Goal: Task Accomplishment & Management: Manage account settings

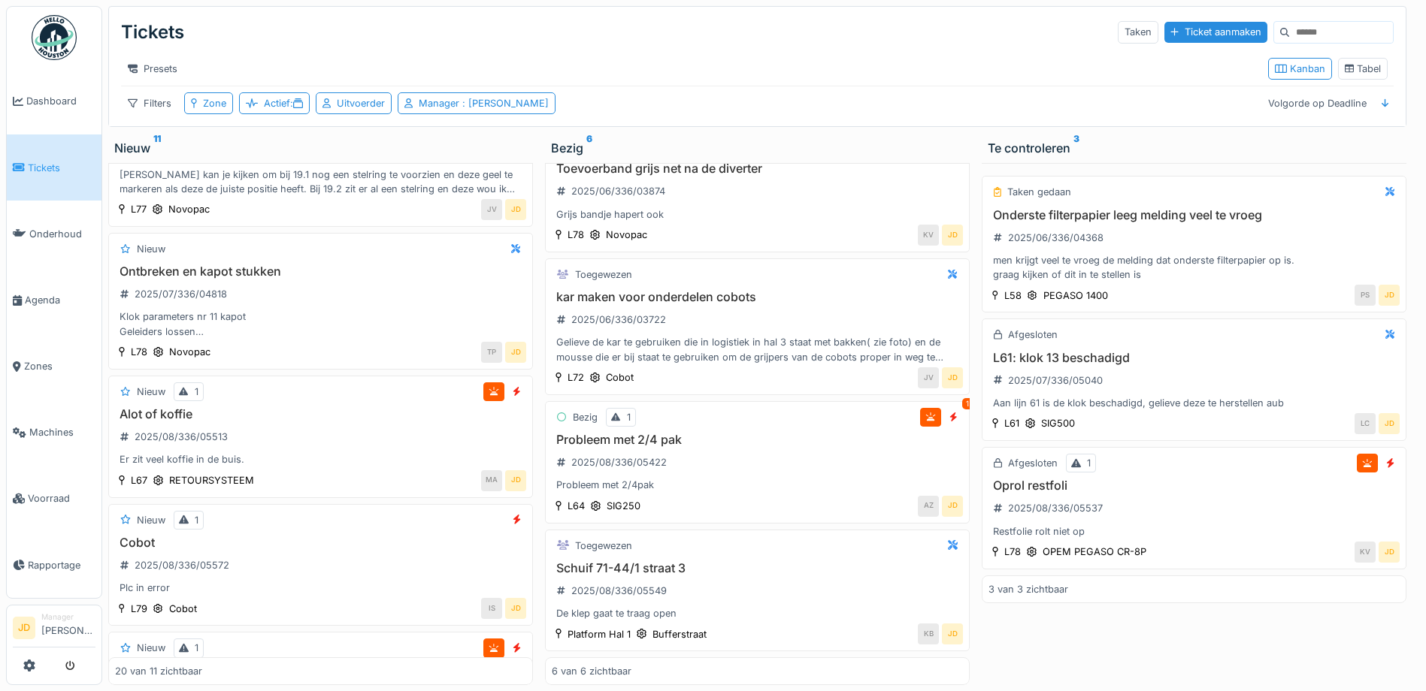
scroll to position [2240, 0]
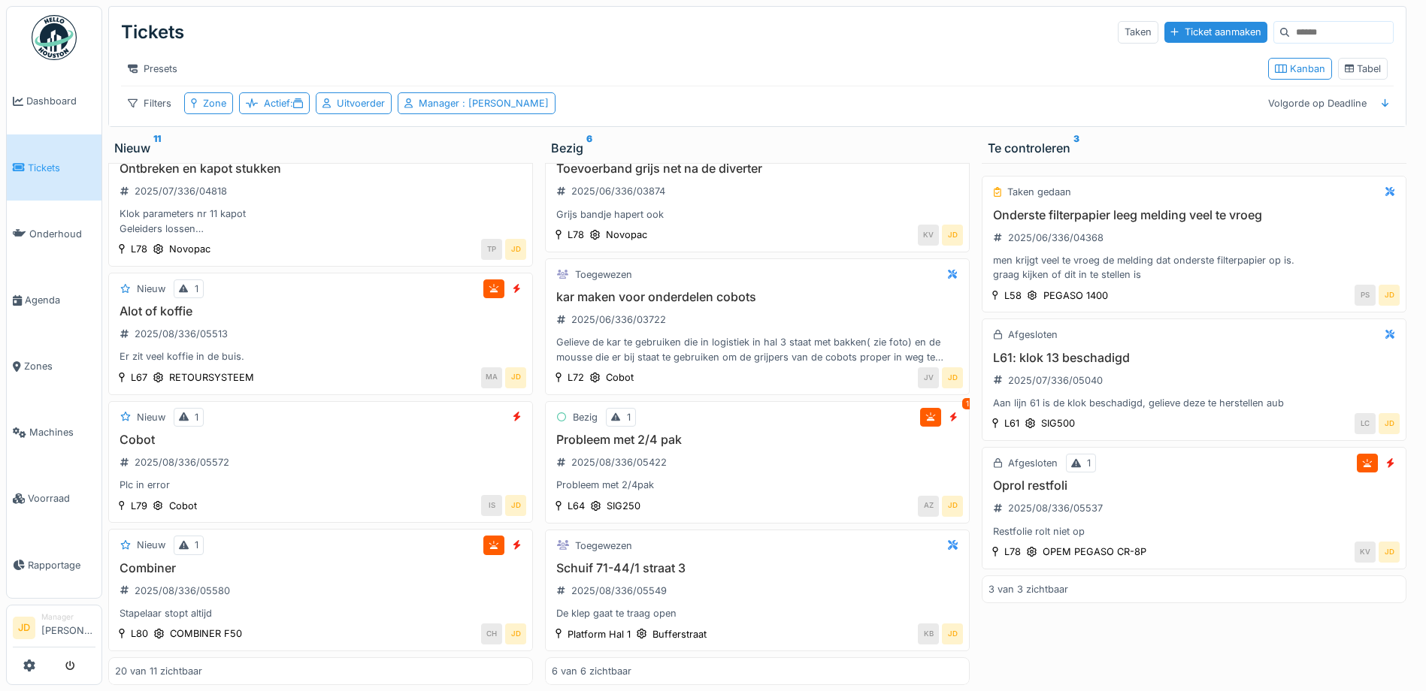
click at [28, 168] on span "Tickets" at bounding box center [62, 168] width 68 height 14
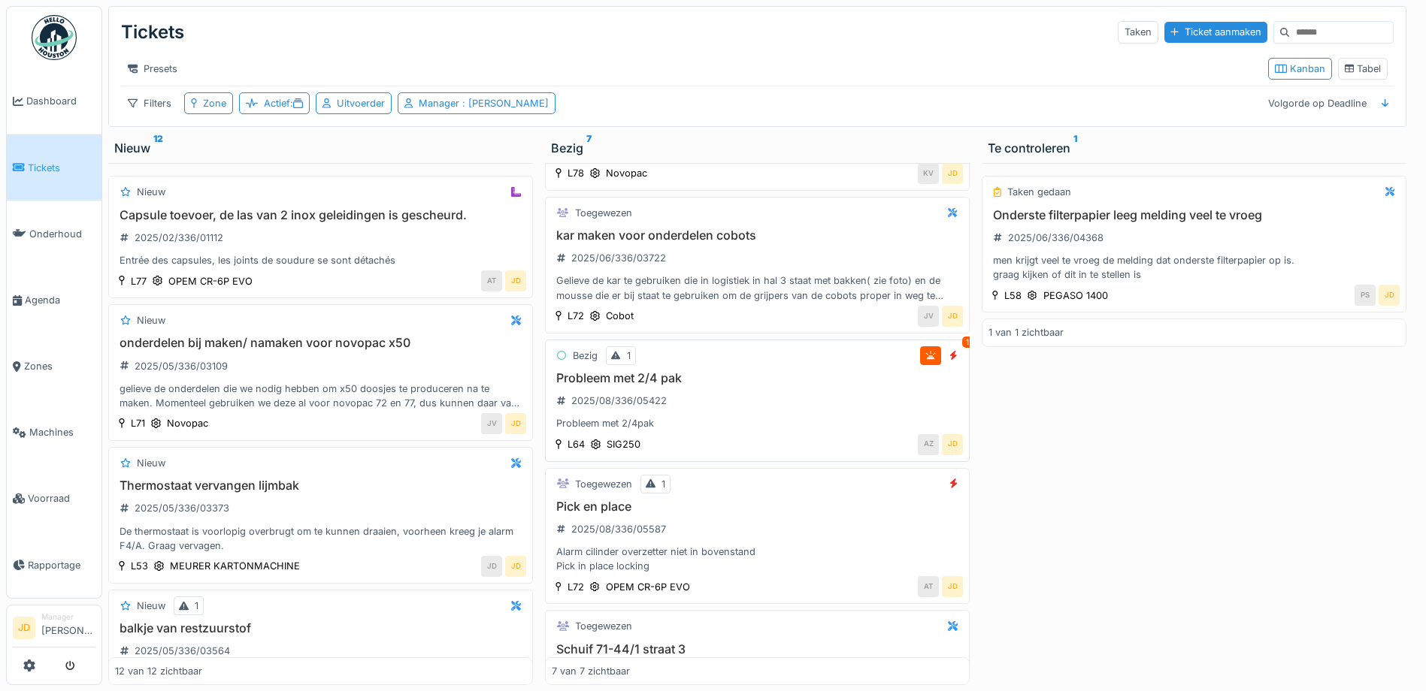
scroll to position [451, 0]
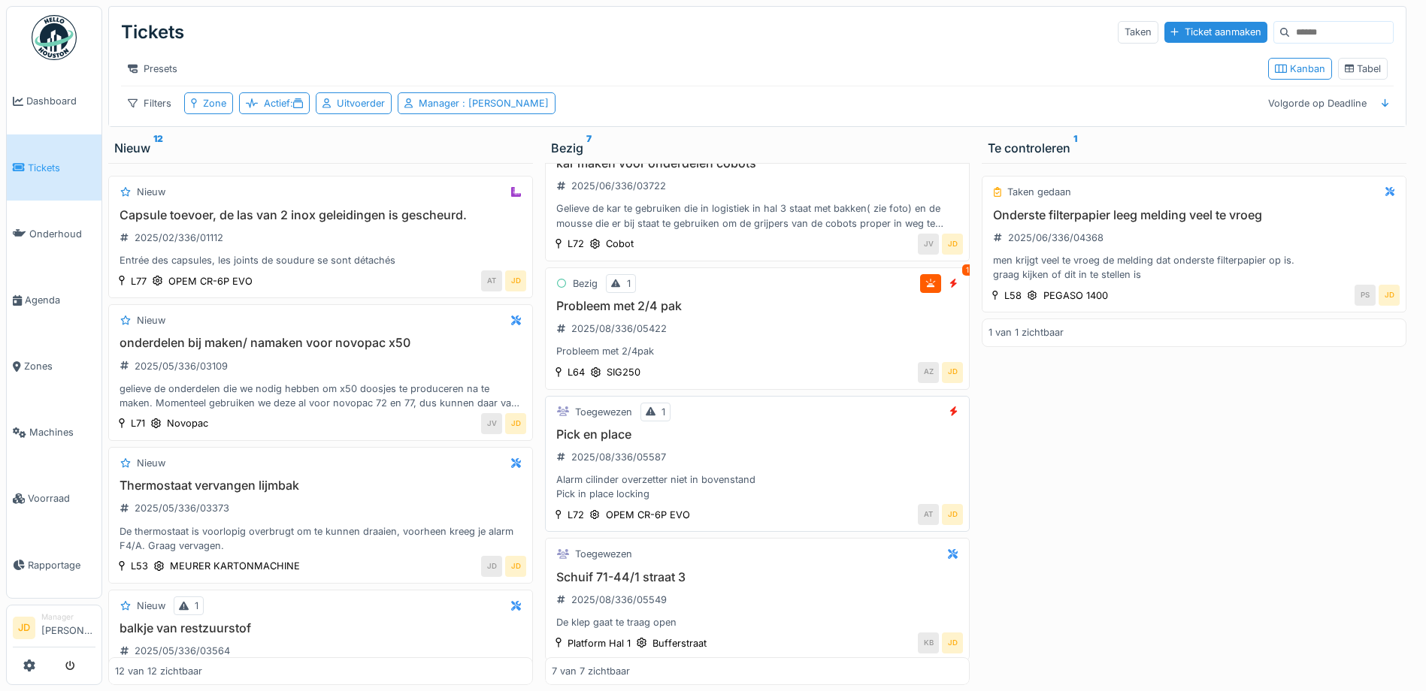
click at [780, 470] on div "Pick en place 2025/08/336/05587 Alarm cilinder overzetter niet in bovenstand Pi…" at bounding box center [757, 465] width 411 height 74
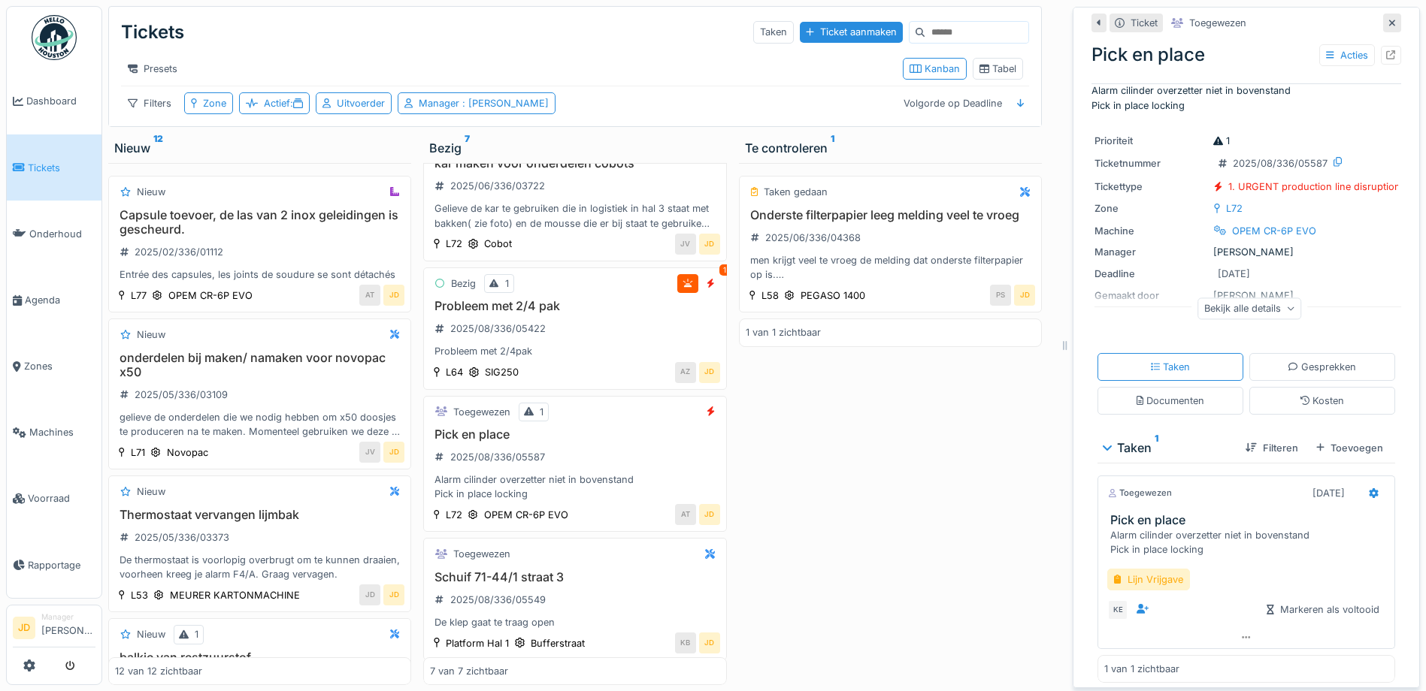
scroll to position [28, 0]
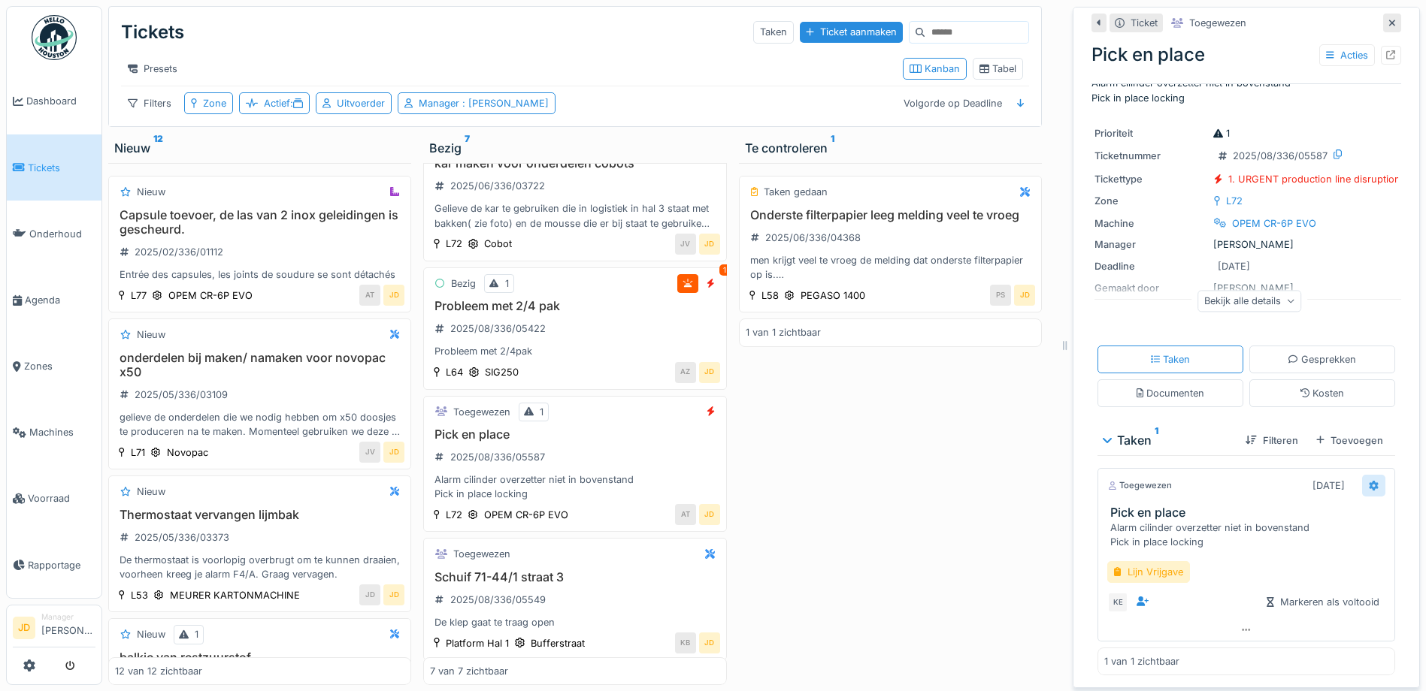
click at [1368, 490] on icon at bounding box center [1373, 486] width 10 height 10
click at [1257, 591] on div "Bewerken" at bounding box center [1285, 600] width 125 height 23
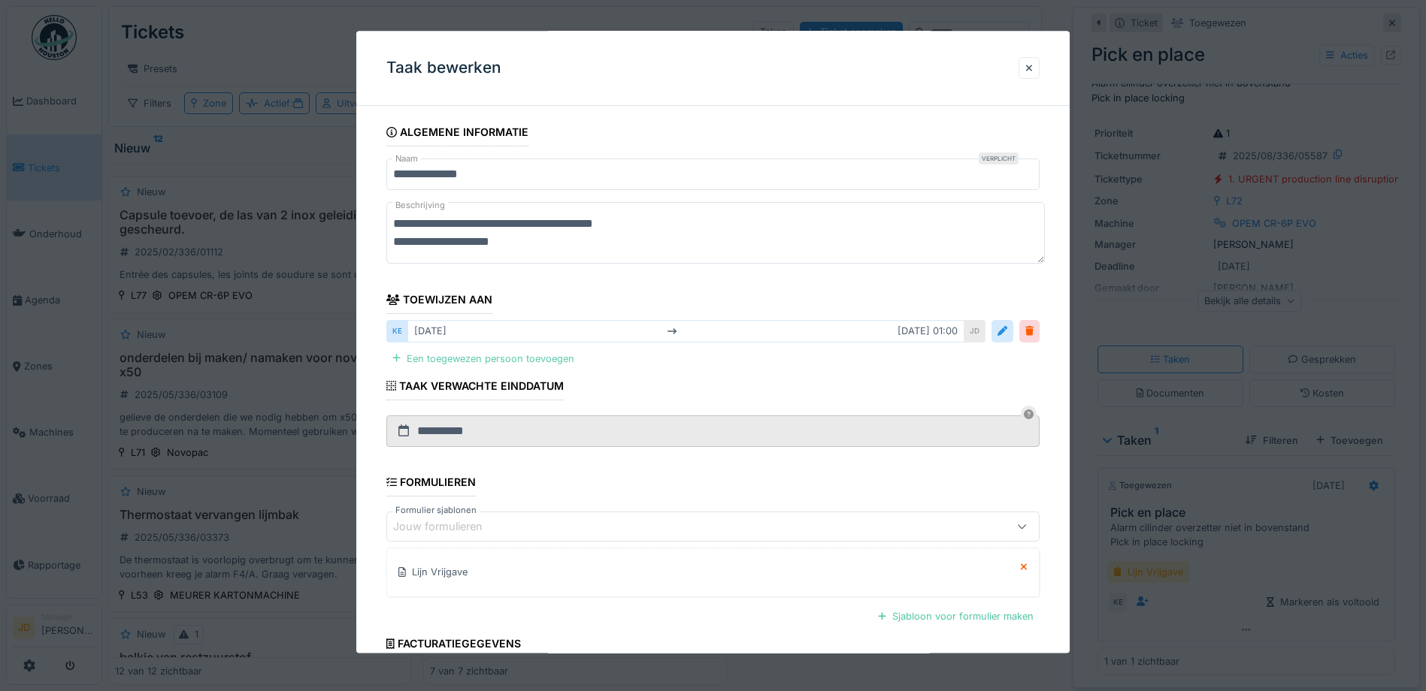
click at [479, 361] on div "Een toegewezen persoon toevoegen" at bounding box center [483, 359] width 194 height 20
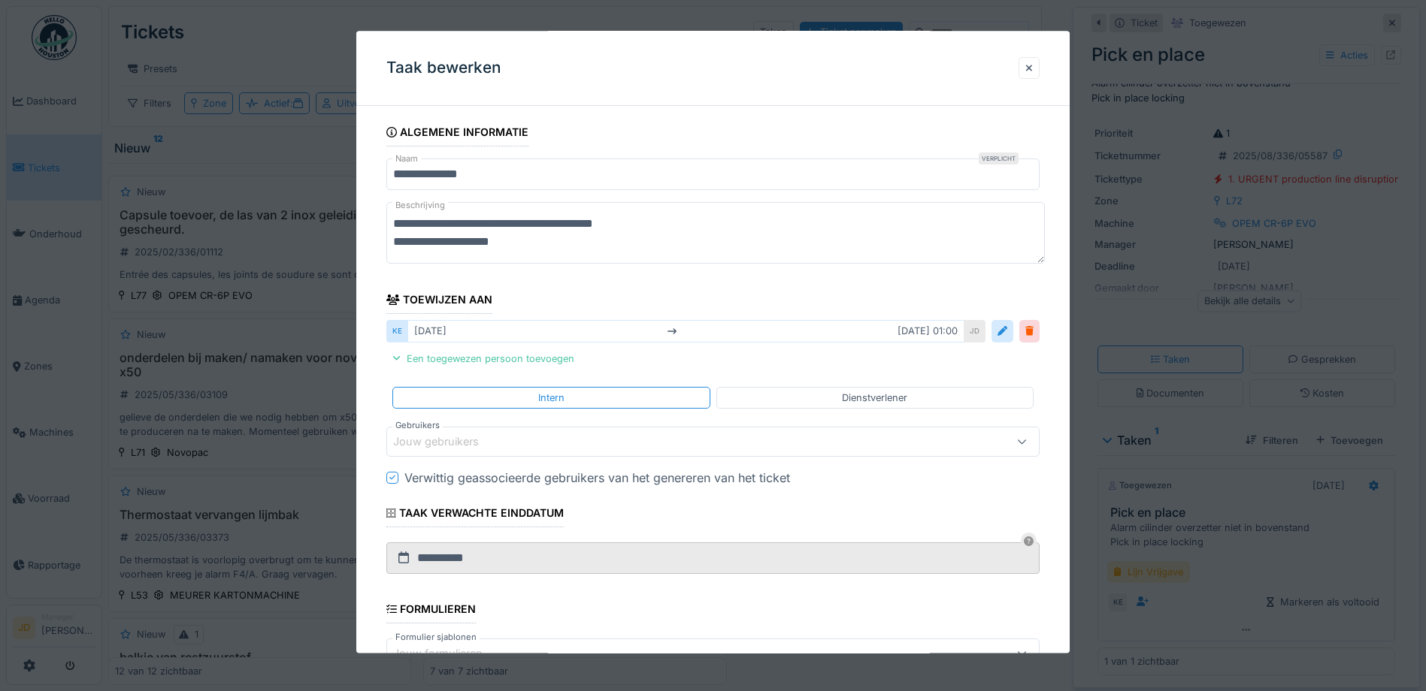
click at [452, 433] on div "Jouw gebruikers" at bounding box center [712, 442] width 653 height 30
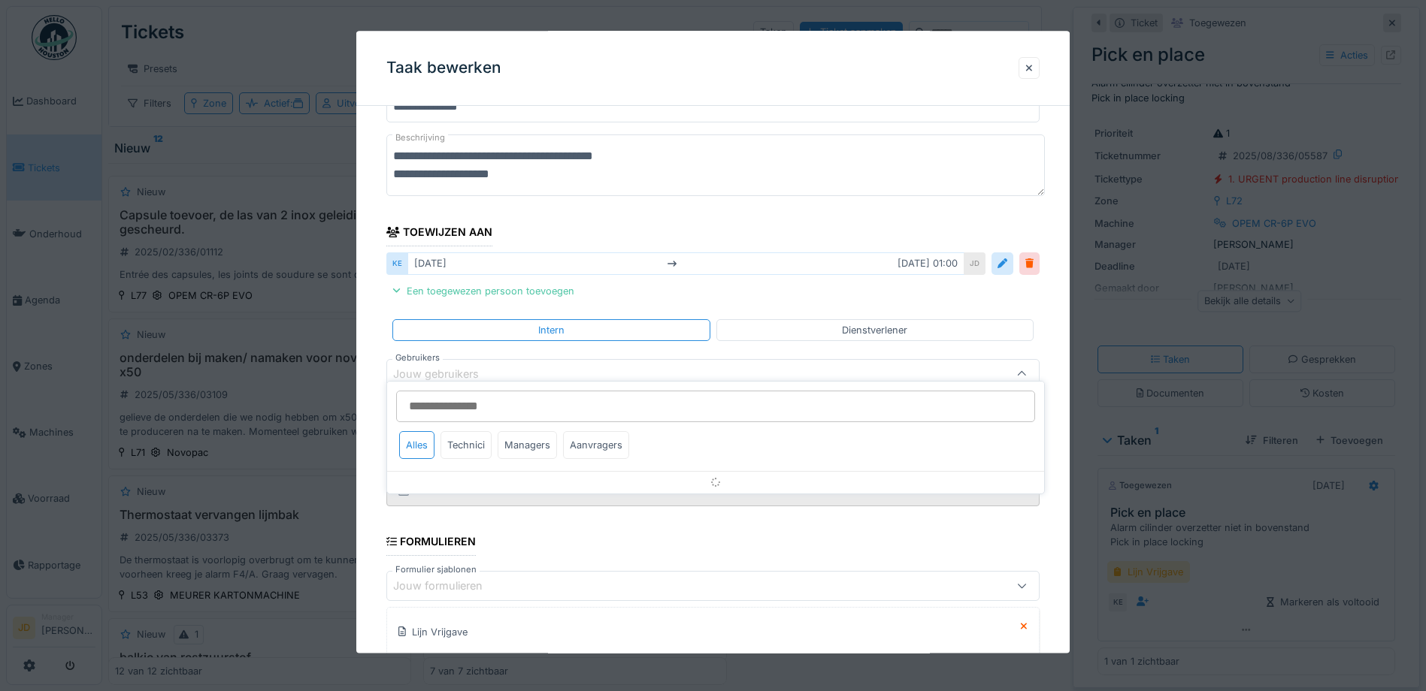
scroll to position [100, 0]
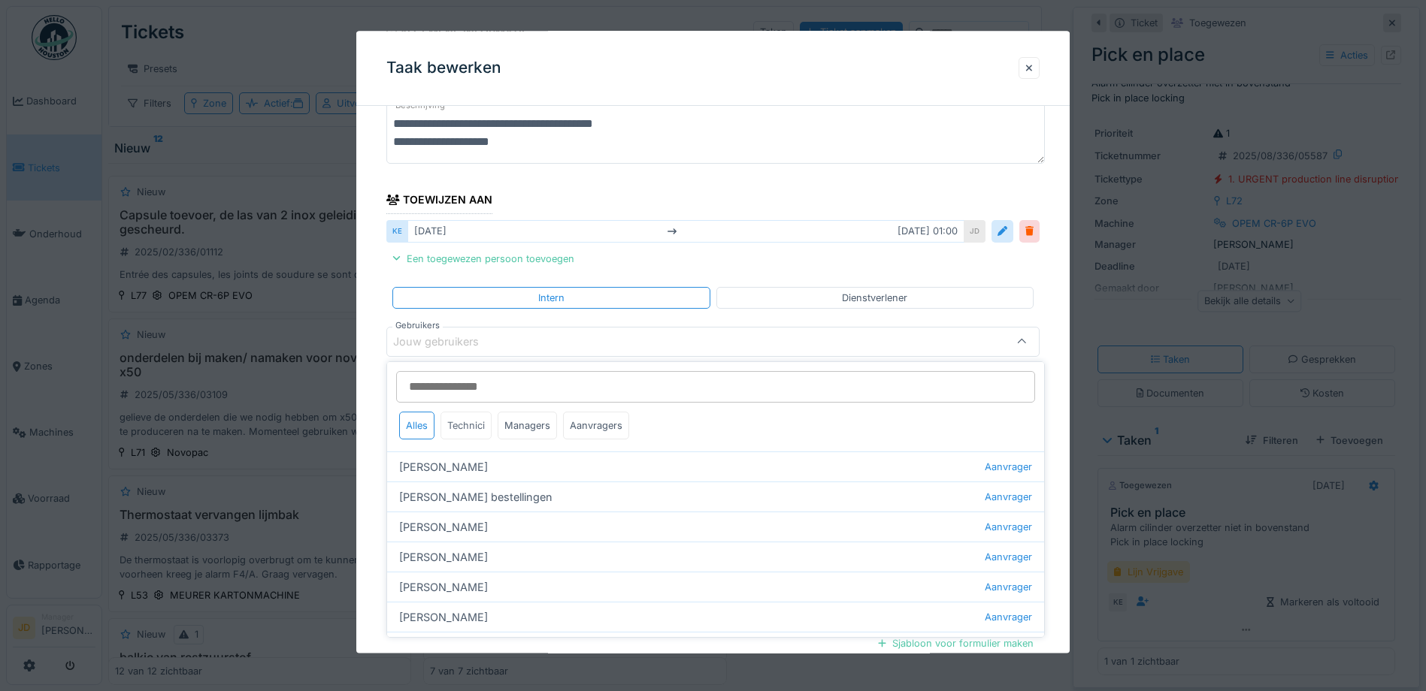
click at [472, 417] on div "Technici" at bounding box center [465, 426] width 51 height 28
click at [474, 391] on input "Gebruikers" at bounding box center [715, 387] width 639 height 32
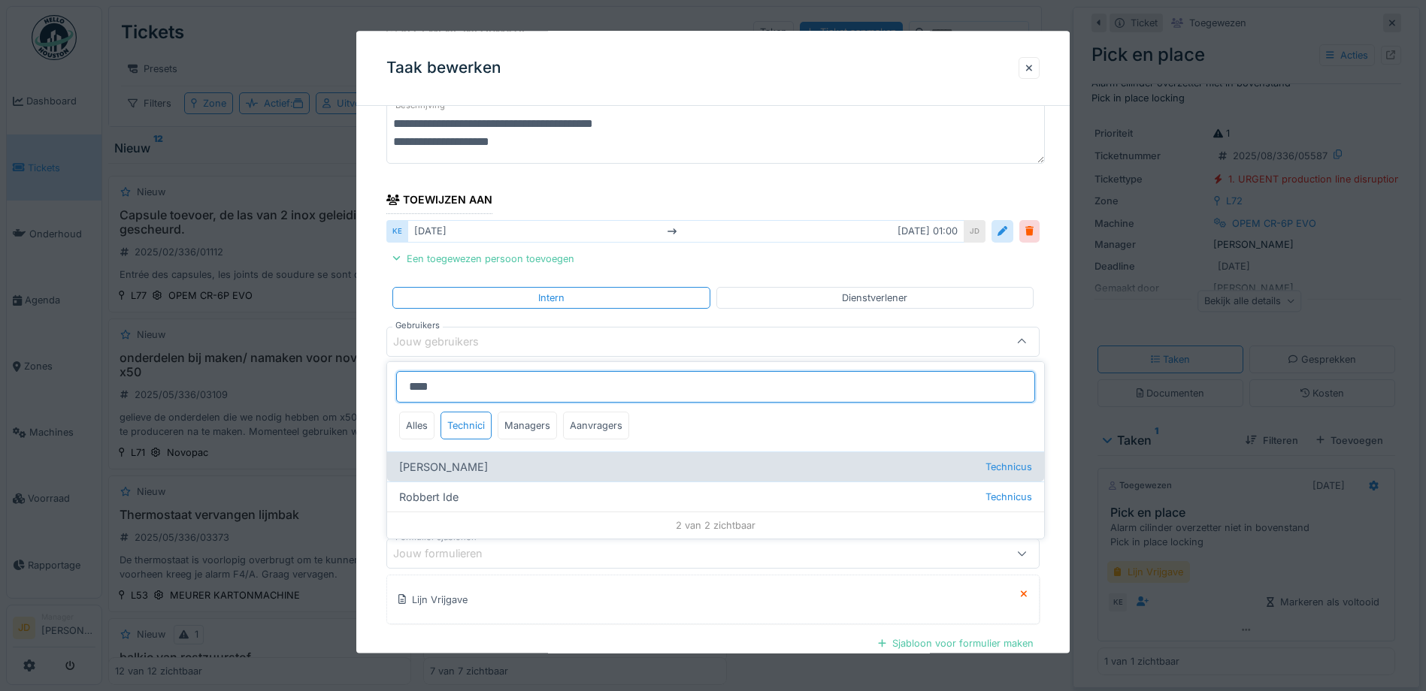
type input "****"
click at [497, 464] on div "[PERSON_NAME] Technicus" at bounding box center [715, 467] width 657 height 30
type input "****"
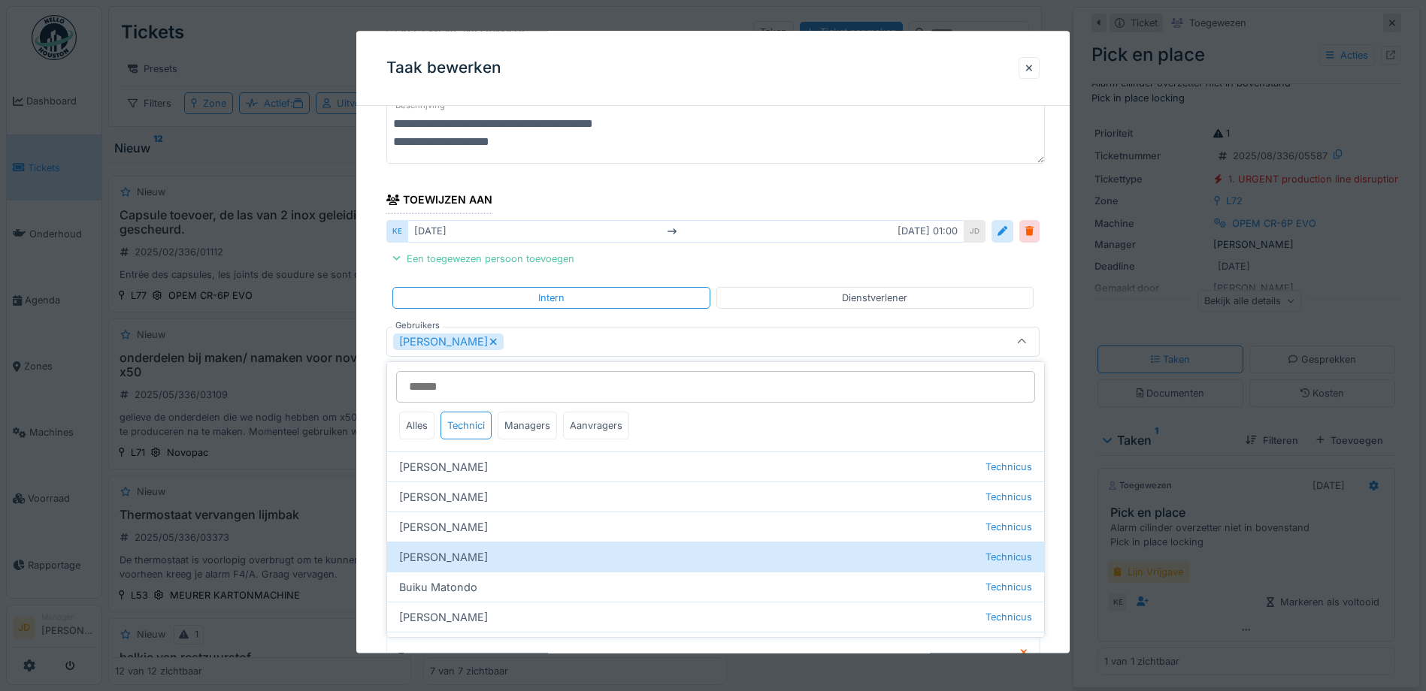
click at [1020, 345] on div at bounding box center [1022, 342] width 34 height 29
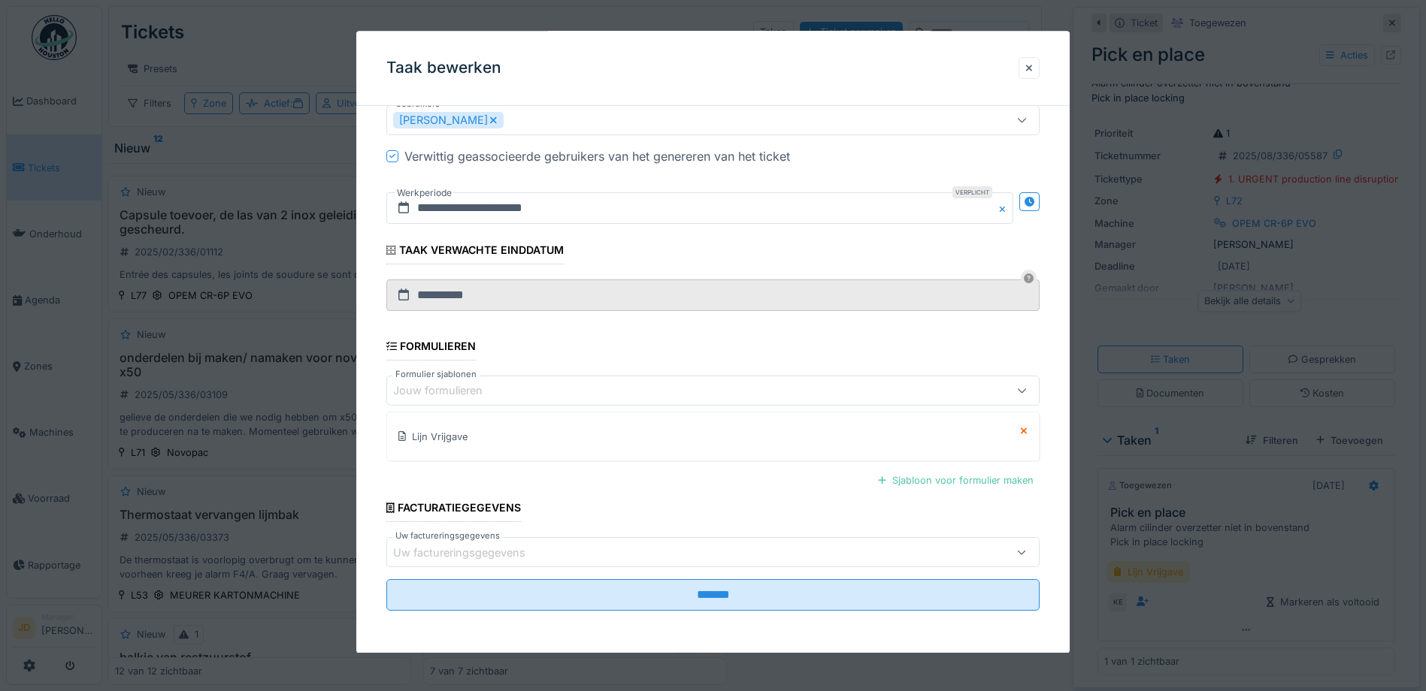
scroll to position [11, 0]
click at [672, 576] on fieldset "**********" at bounding box center [712, 209] width 653 height 827
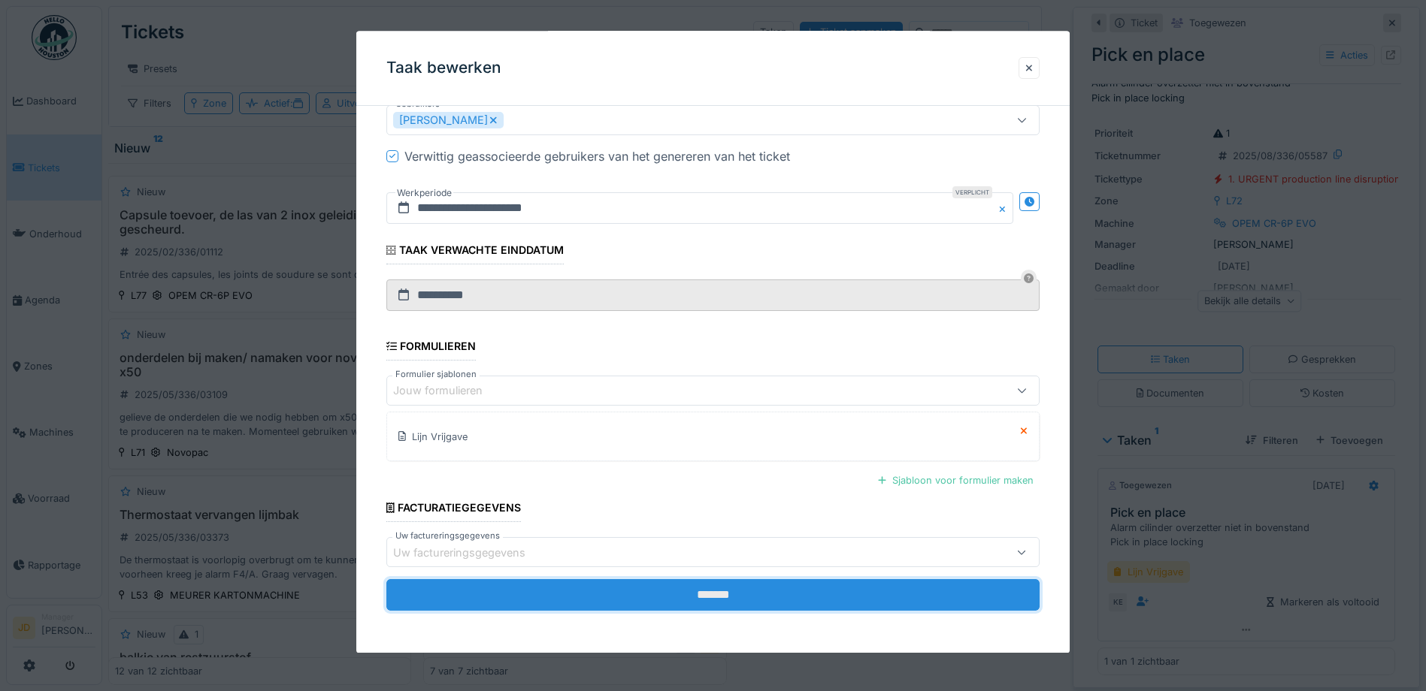
click at [675, 585] on input "*******" at bounding box center [712, 596] width 653 height 32
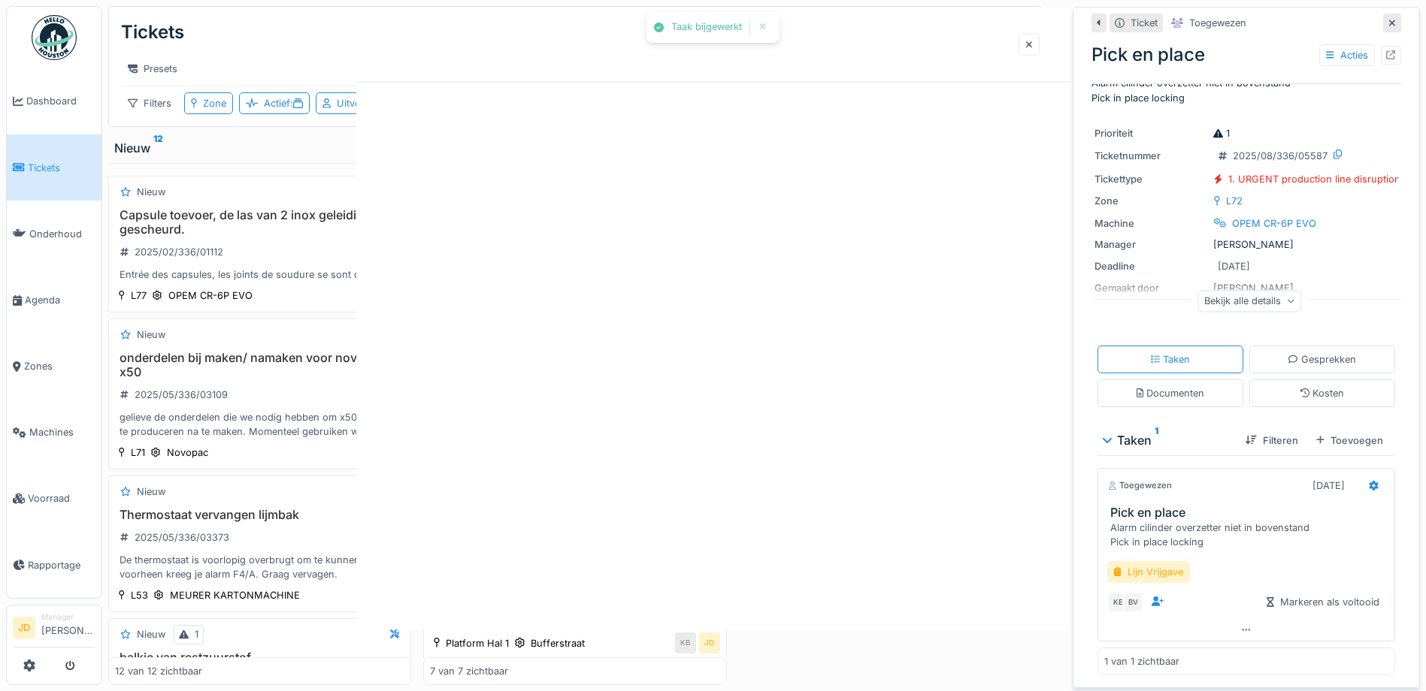
scroll to position [0, 0]
click at [766, 589] on div at bounding box center [713, 345] width 1426 height 691
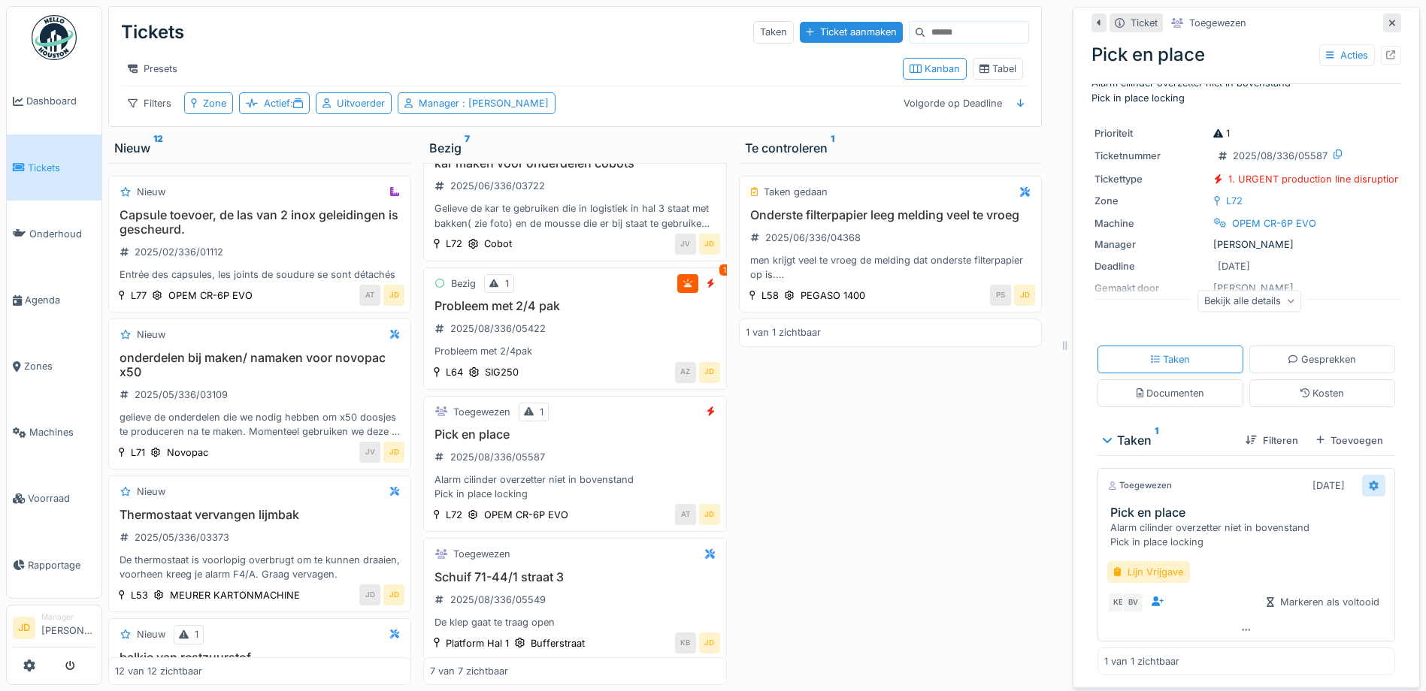
click at [1368, 481] on icon at bounding box center [1373, 486] width 10 height 10
click at [1243, 590] on div "Bewerken" at bounding box center [1285, 600] width 125 height 23
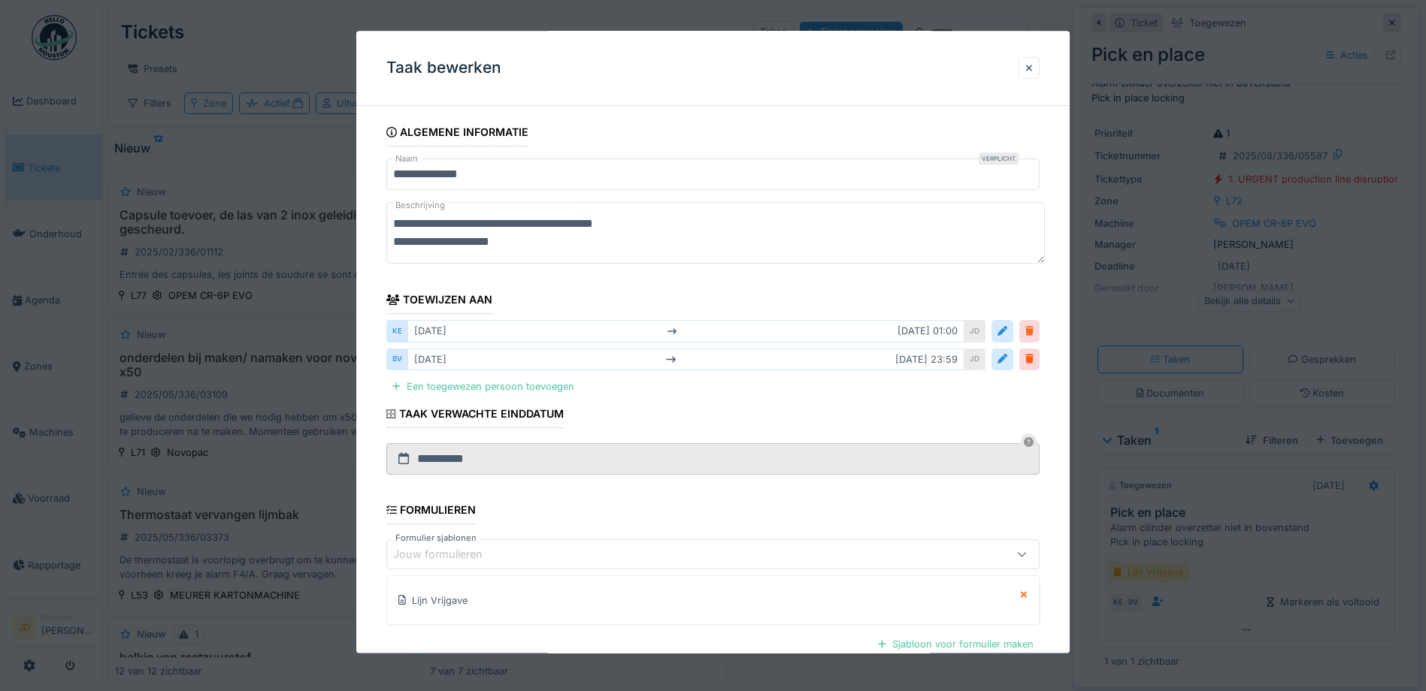
click at [1033, 328] on div at bounding box center [1029, 332] width 8 height 14
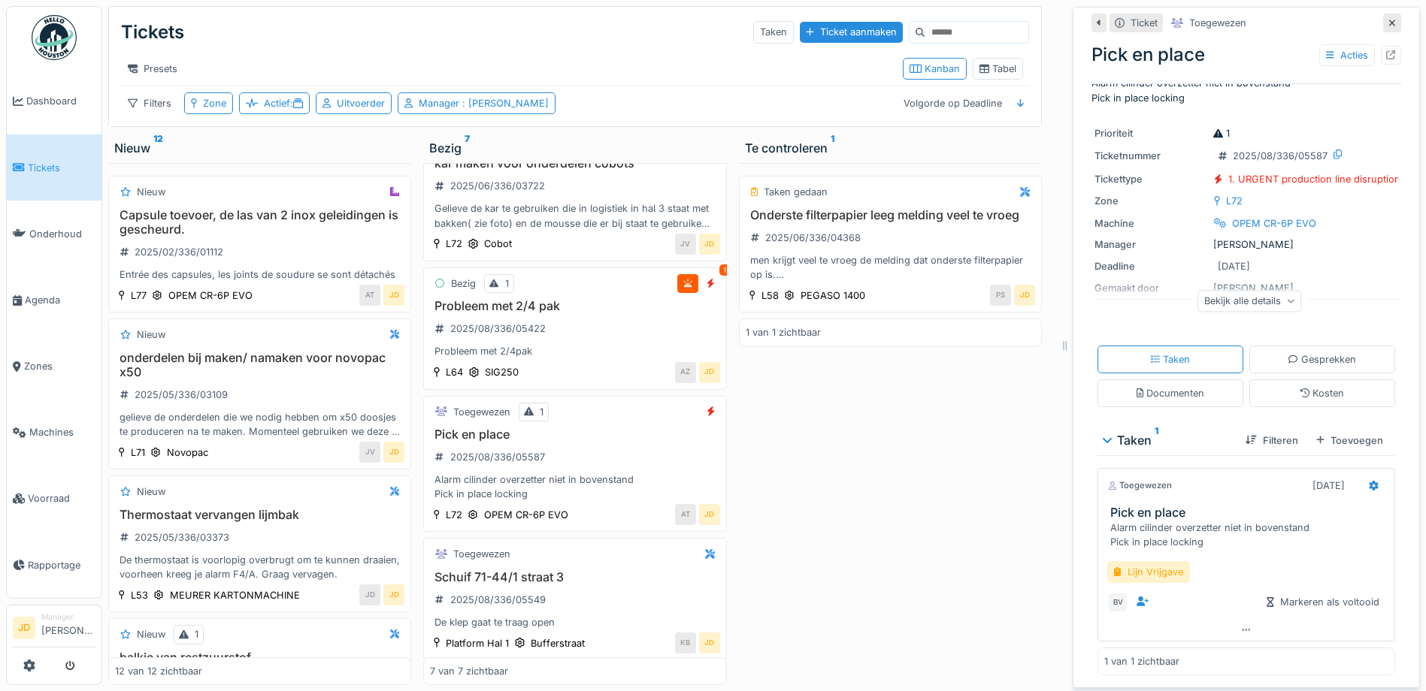
click at [991, 438] on div "Taken gedaan Onderste filterpapier leeg melding veel te vroeg 2025/06/336/04368…" at bounding box center [890, 424] width 303 height 522
click at [1383, 14] on div at bounding box center [1392, 23] width 18 height 19
